Goal: Information Seeking & Learning: Find specific fact

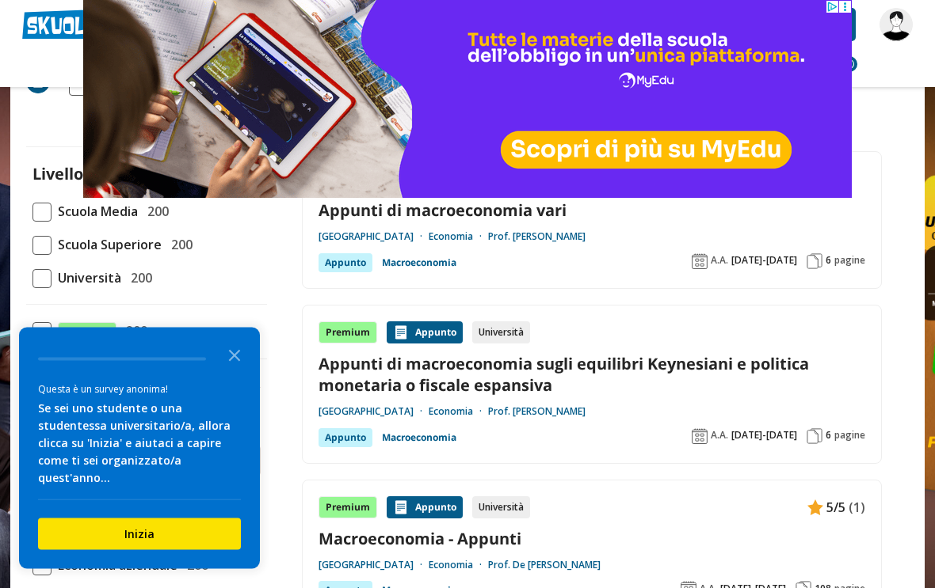
scroll to position [106, 0]
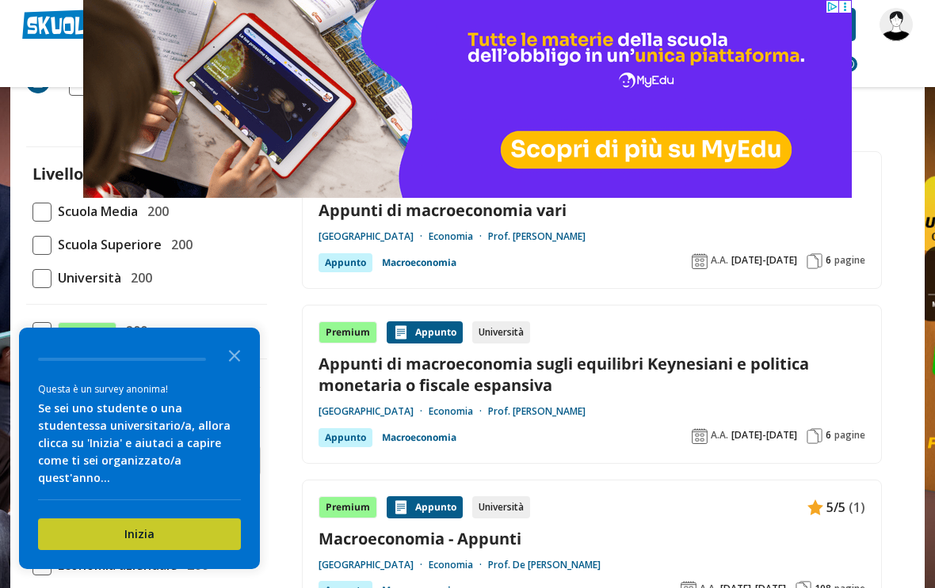
click at [226, 550] on button "Inizia" at bounding box center [139, 535] width 203 height 32
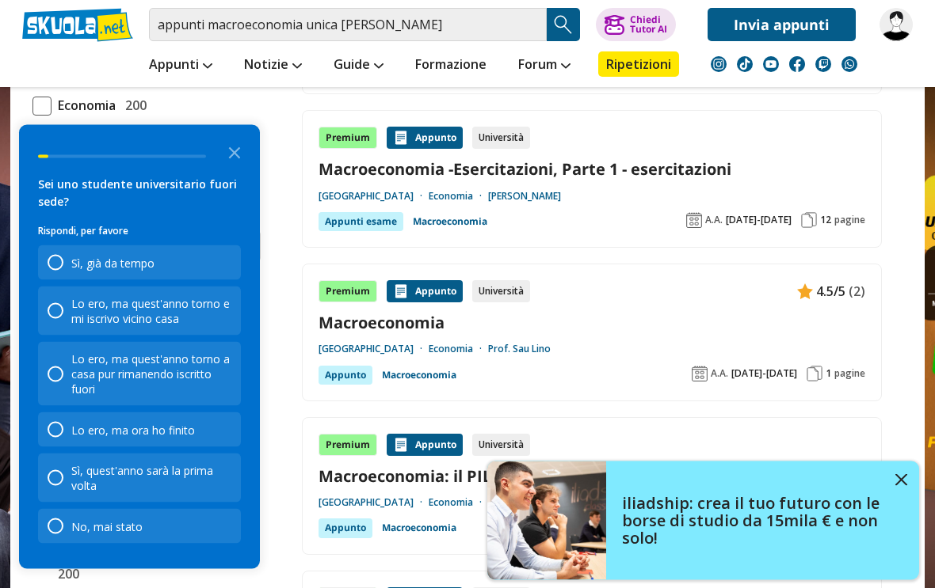
scroll to position [957, 0]
click at [237, 168] on icon "Close the survey" at bounding box center [235, 152] width 32 height 32
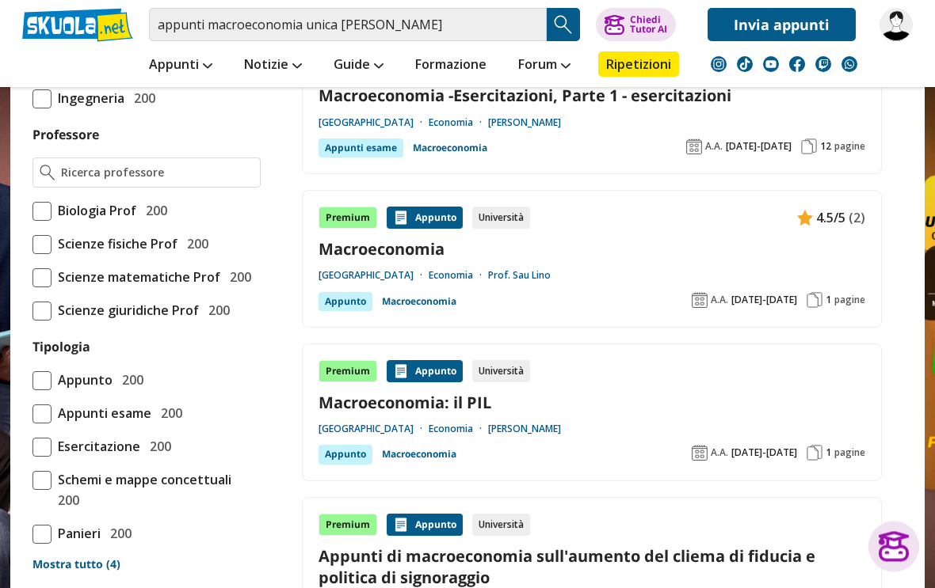
scroll to position [1030, 0]
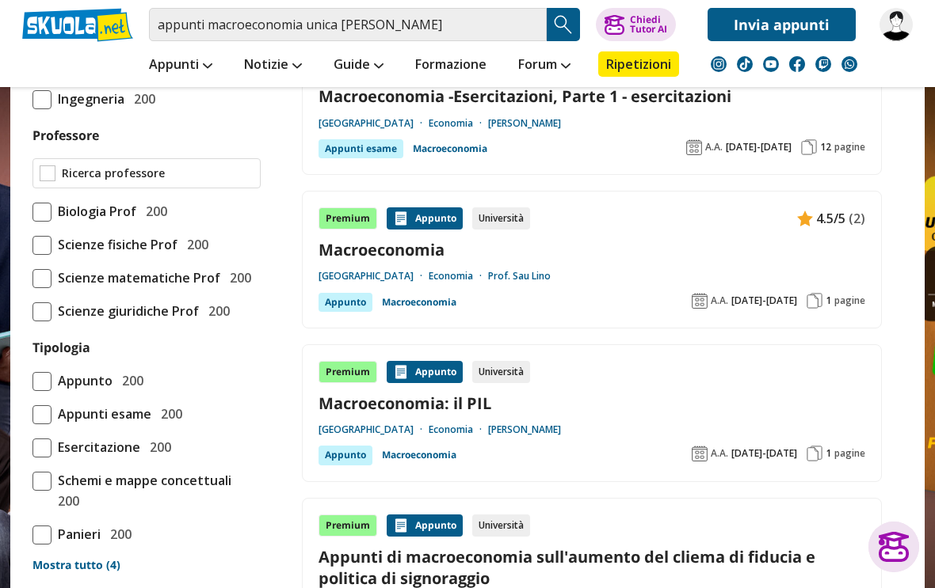
click at [228, 181] on input "Professore" at bounding box center [158, 174] width 192 height 16
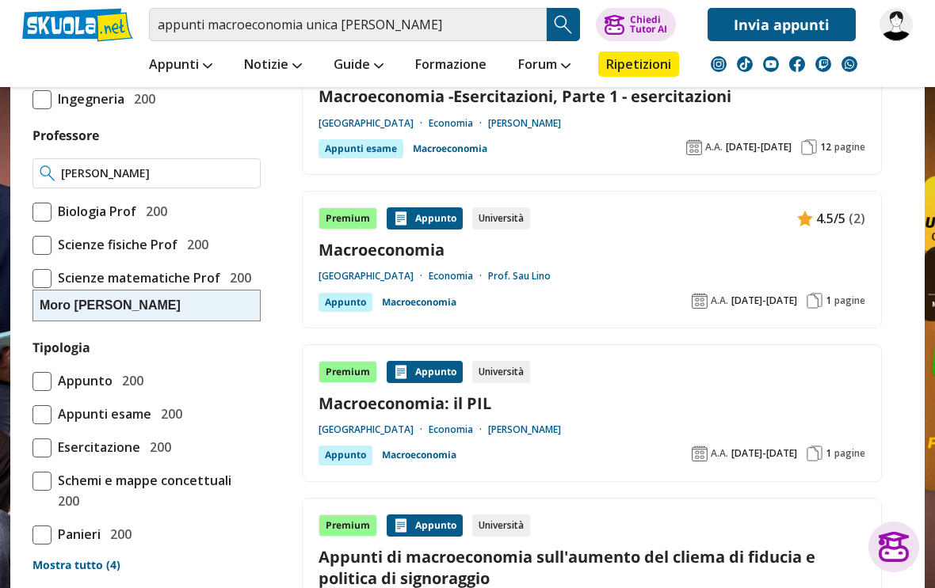
type input "Alessio moro"
click at [146, 222] on span "200" at bounding box center [153, 211] width 28 height 21
click at [32, 211] on input "Biologia Prof 200" at bounding box center [32, 211] width 0 height 0
checkbox input "true"
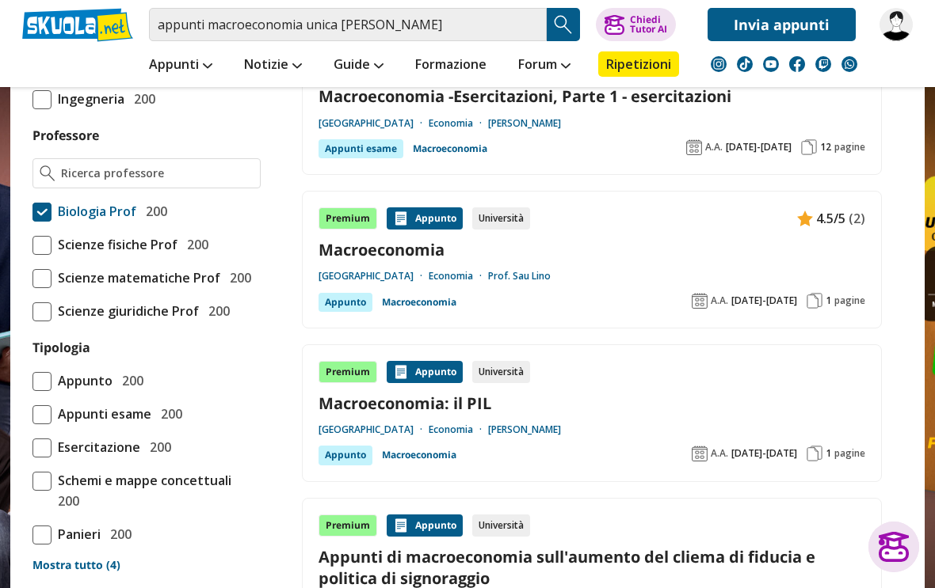
click at [116, 222] on span "Biologia Prof" at bounding box center [93, 211] width 85 height 21
click at [32, 211] on input "Biologia Prof 200" at bounding box center [32, 211] width 0 height 0
checkbox input "false"
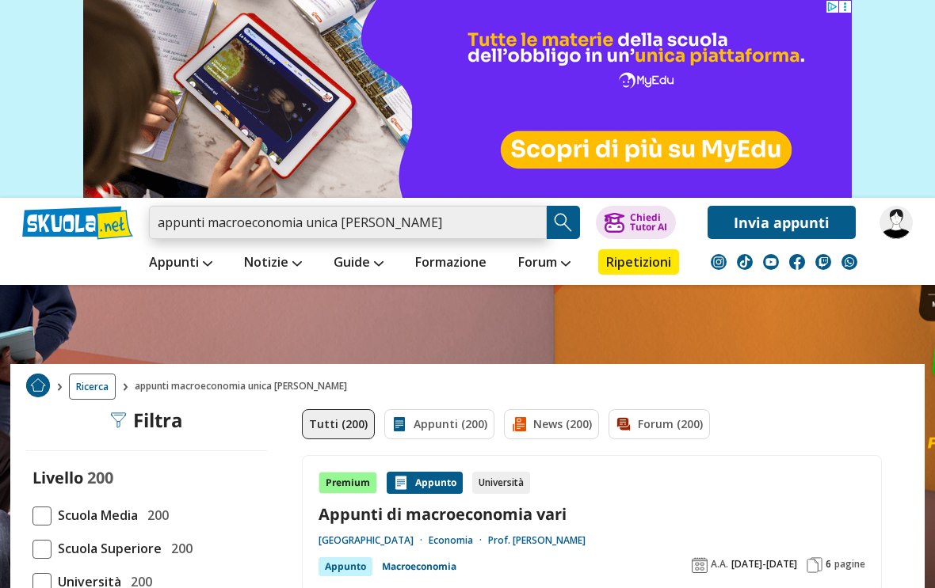
click at [531, 230] on input "appunti macroeconomia unica [PERSON_NAME]" at bounding box center [348, 222] width 398 height 33
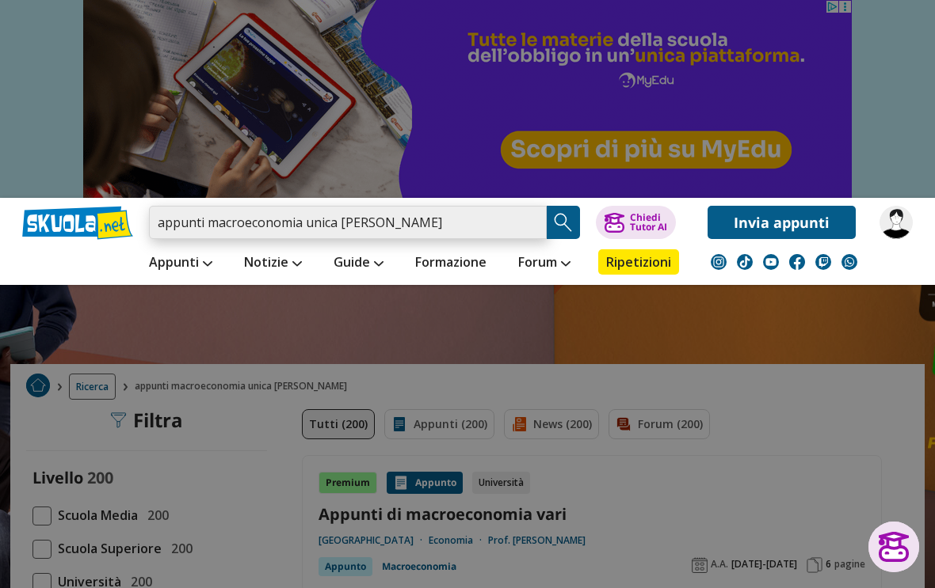
click at [520, 227] on input "appunti macroeconomia unica [PERSON_NAME]" at bounding box center [348, 222] width 398 height 33
click at [534, 226] on input "appunti macroeconomia unica [PERSON_NAME]" at bounding box center [348, 222] width 398 height 33
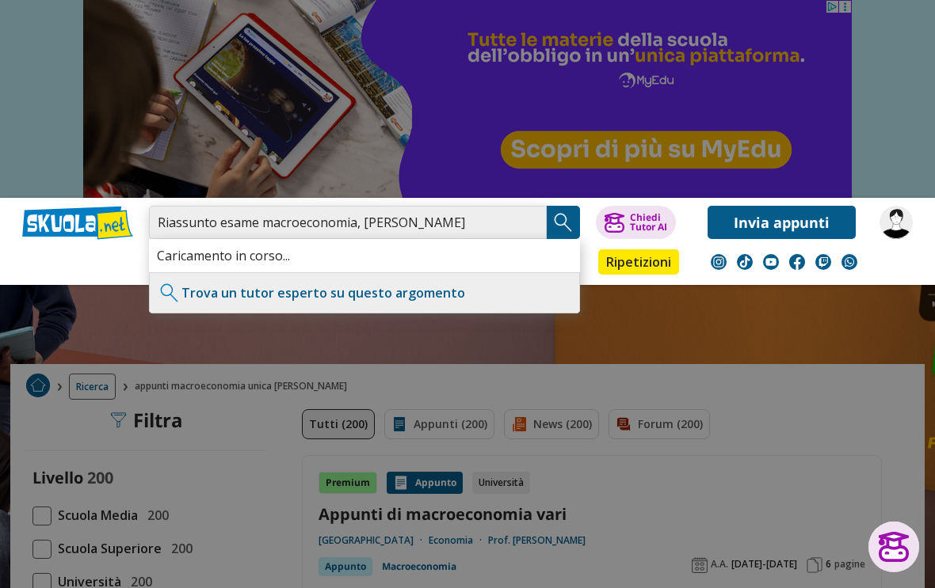
type input "Riassunto esame macroeconomia, [PERSON_NAME]"
